Goal: Find contact information

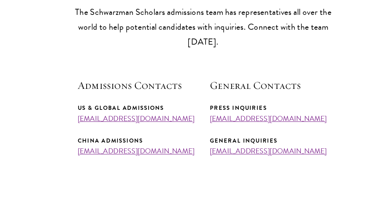
drag, startPoint x: 186, startPoint y: 95, endPoint x: 92, endPoint y: 67, distance: 98.7
click at [92, 67] on section "Admissions Team The Schwarzman Scholars admissions team has representatives all…" at bounding box center [194, 51] width 389 height 139
copy div "Admissions Contacts US & Global Admissions [EMAIL_ADDRESS][DOMAIN_NAME]"
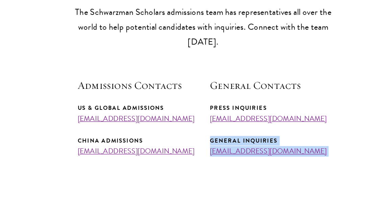
drag, startPoint x: 200, startPoint y: 108, endPoint x: 267, endPoint y: 123, distance: 68.6
copy main "General Inquiries [EMAIL_ADDRESS][DOMAIN_NAME] Stay Connected To receive occasi…"
